Goal: Task Accomplishment & Management: Manage account settings

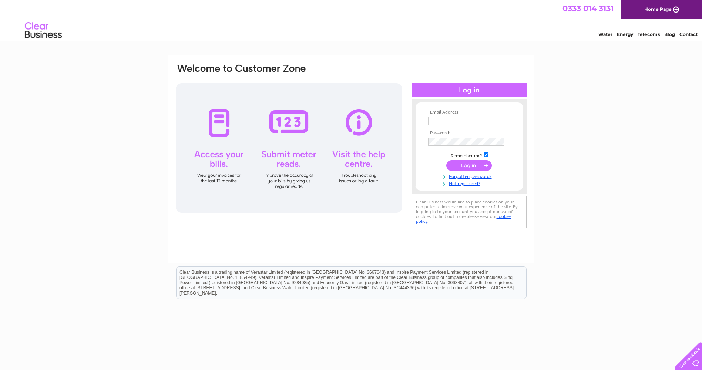
type input "danieljackson04@hotmail.com"
click at [456, 161] on input "submit" at bounding box center [470, 165] width 46 height 10
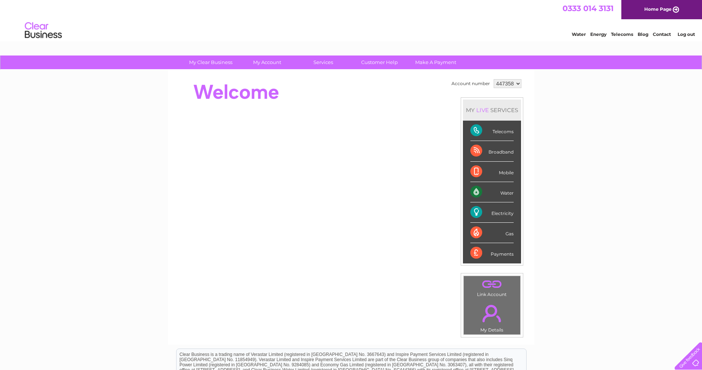
click at [497, 214] on div "Electricity" at bounding box center [492, 213] width 43 height 20
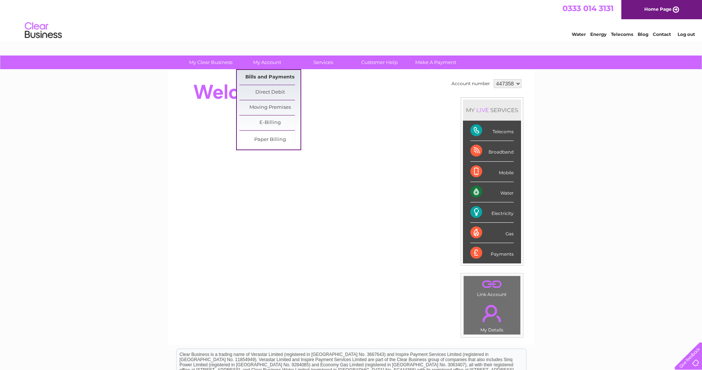
click at [271, 78] on link "Bills and Payments" at bounding box center [270, 77] width 61 height 15
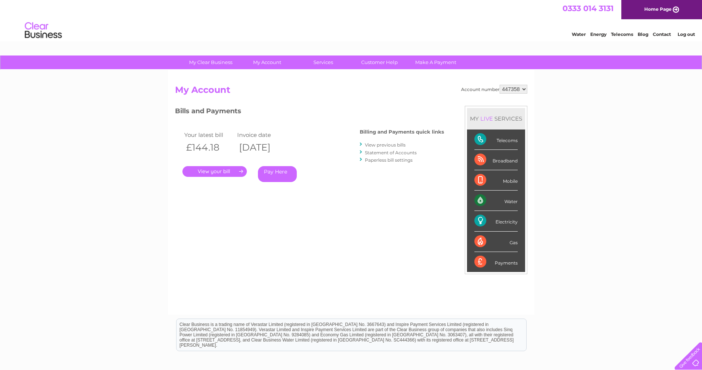
click at [224, 172] on link "." at bounding box center [215, 171] width 64 height 11
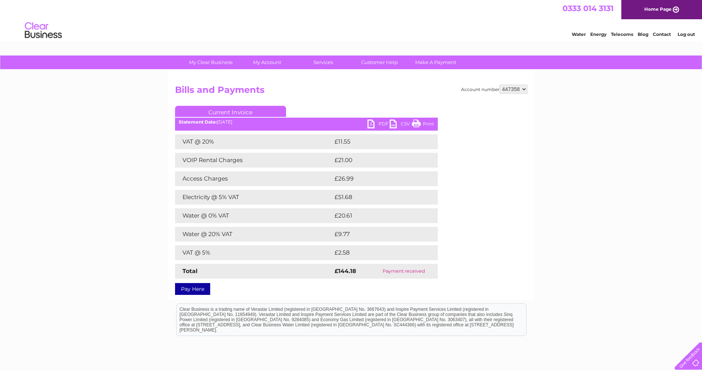
click at [221, 195] on td "Electricity @ 5% VAT" at bounding box center [254, 197] width 158 height 15
click at [372, 126] on link "PDF" at bounding box center [379, 125] width 22 height 11
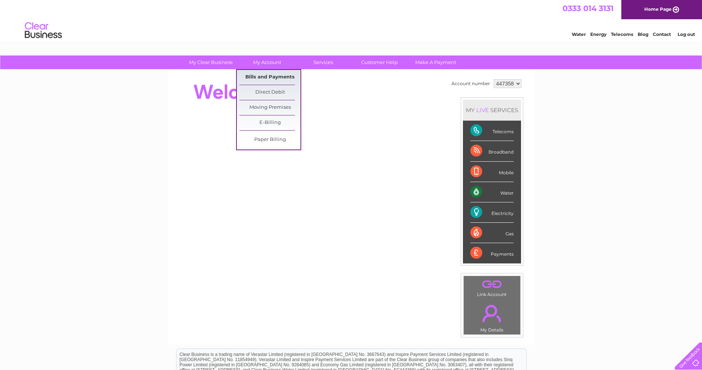
click at [276, 77] on link "Bills and Payments" at bounding box center [270, 77] width 61 height 15
